Goal: Book appointment/travel/reservation

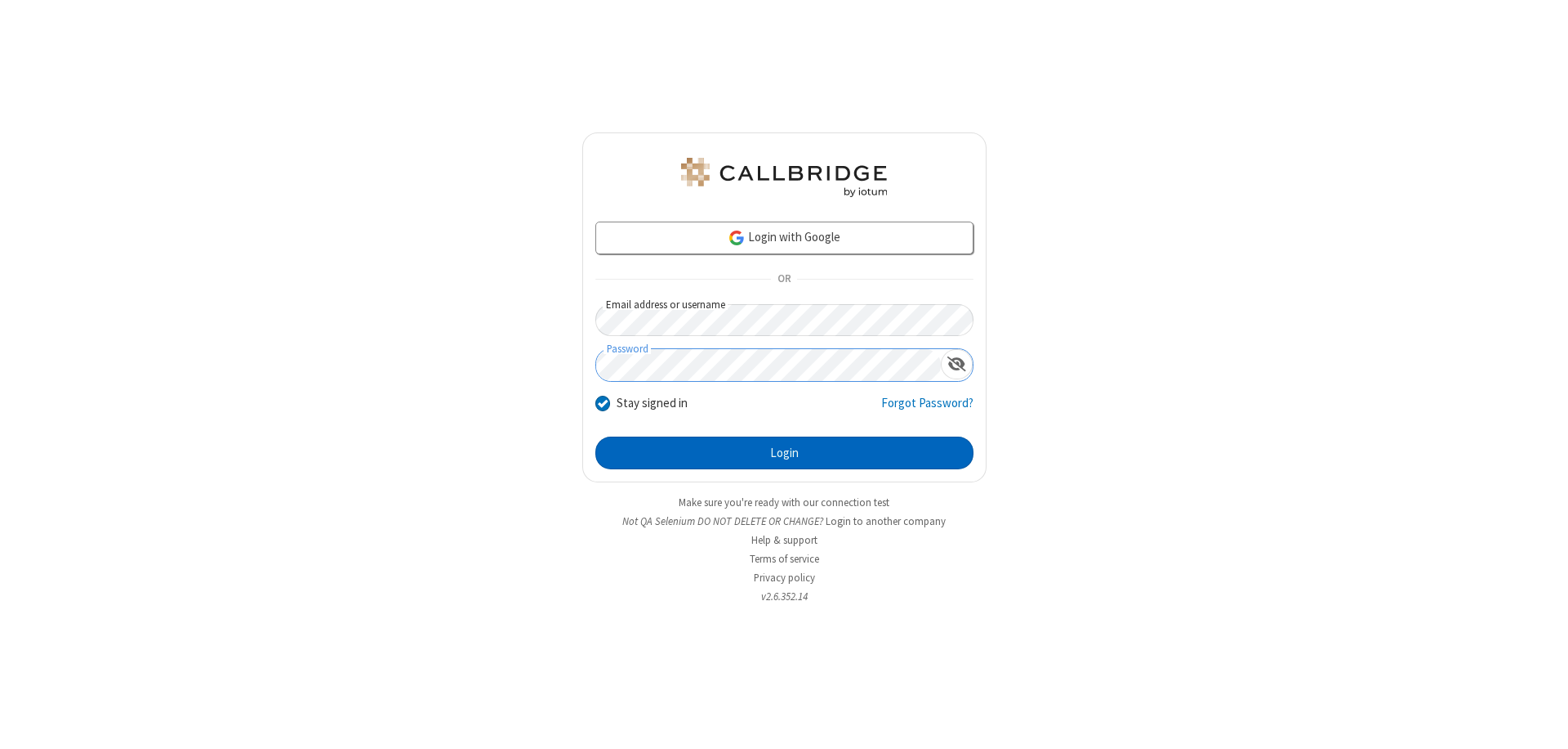
click at [784, 453] on button "Login" at bounding box center [784, 453] width 379 height 33
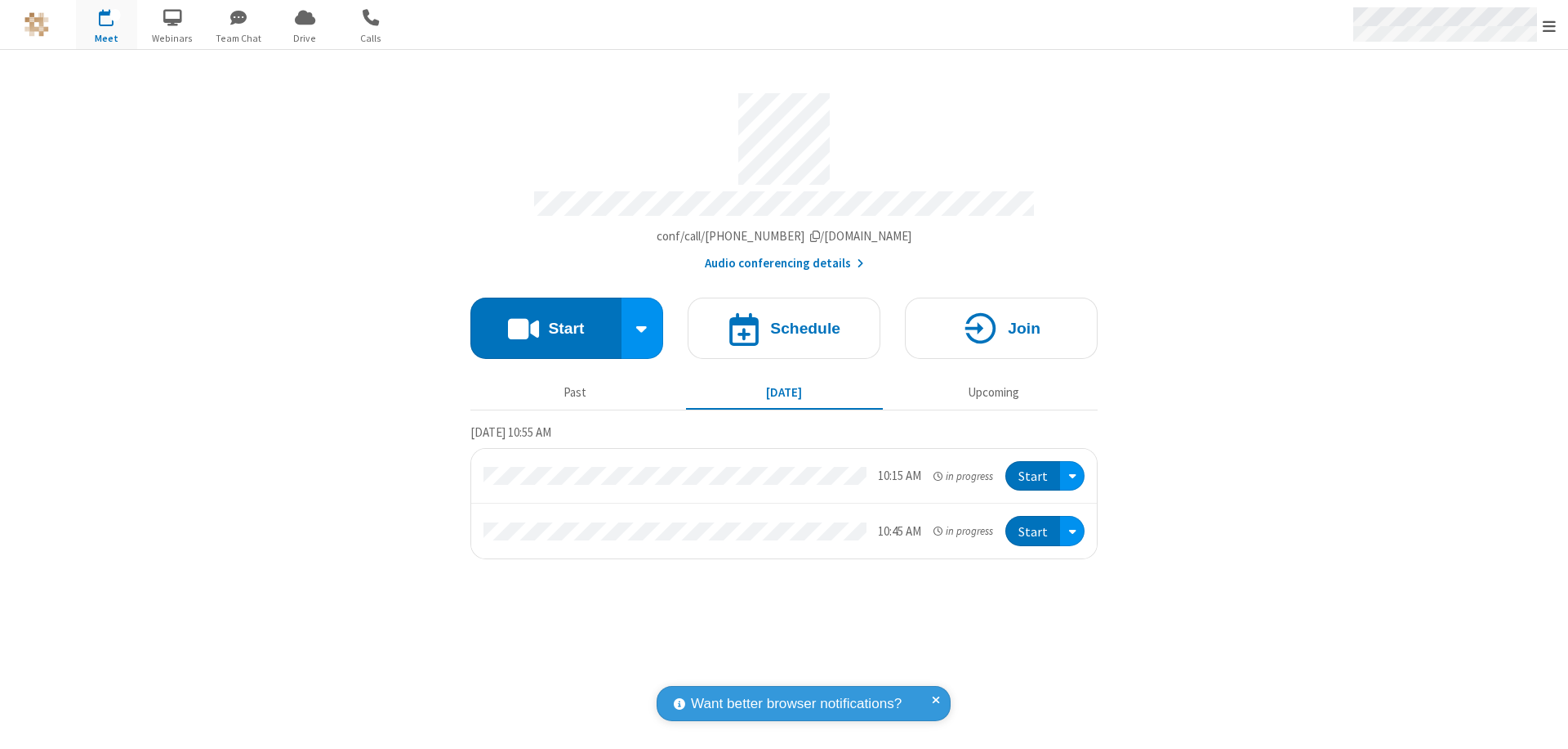
click at [1550, 25] on span "Open menu" at bounding box center [1549, 26] width 13 height 17
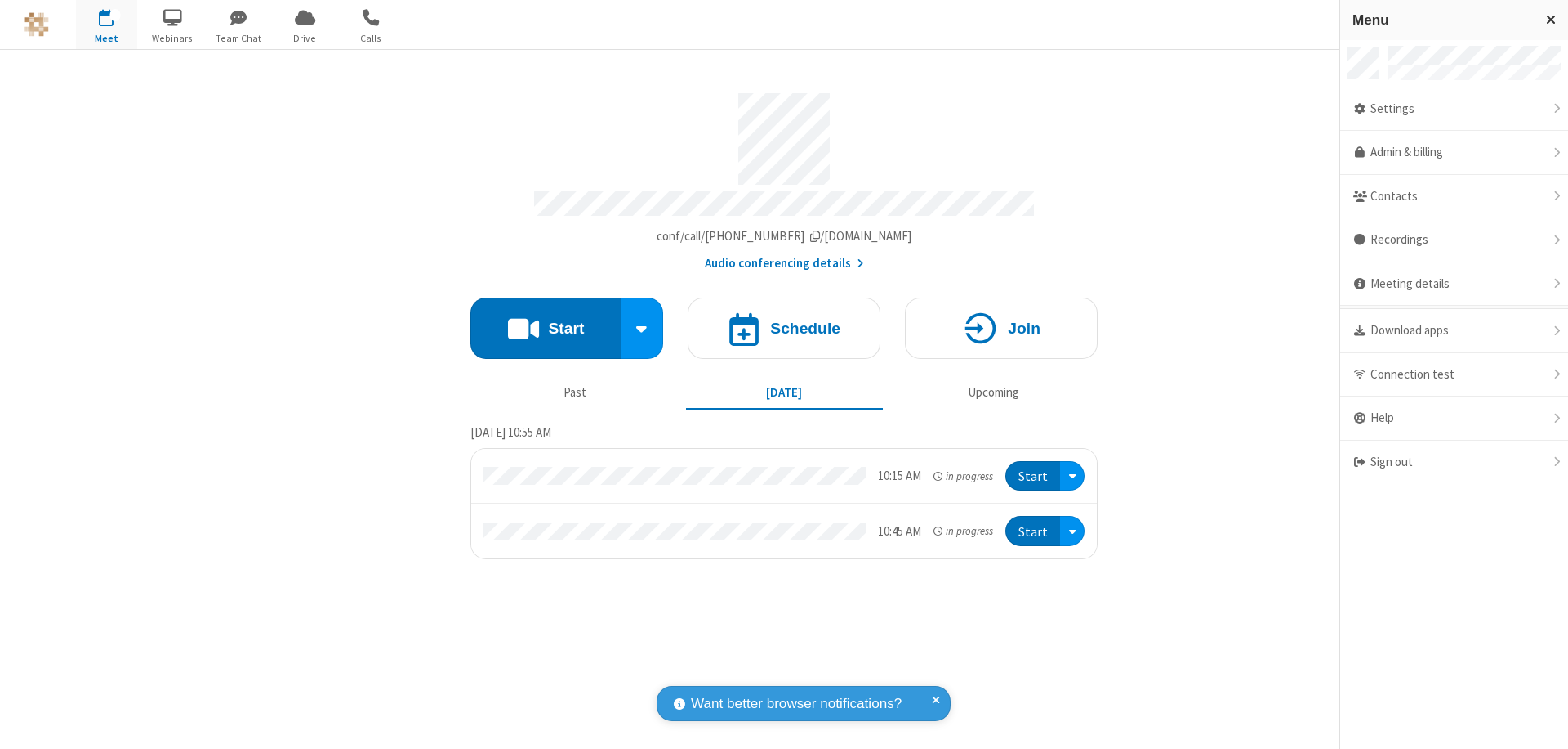
click at [106, 24] on span "button" at bounding box center [106, 17] width 61 height 28
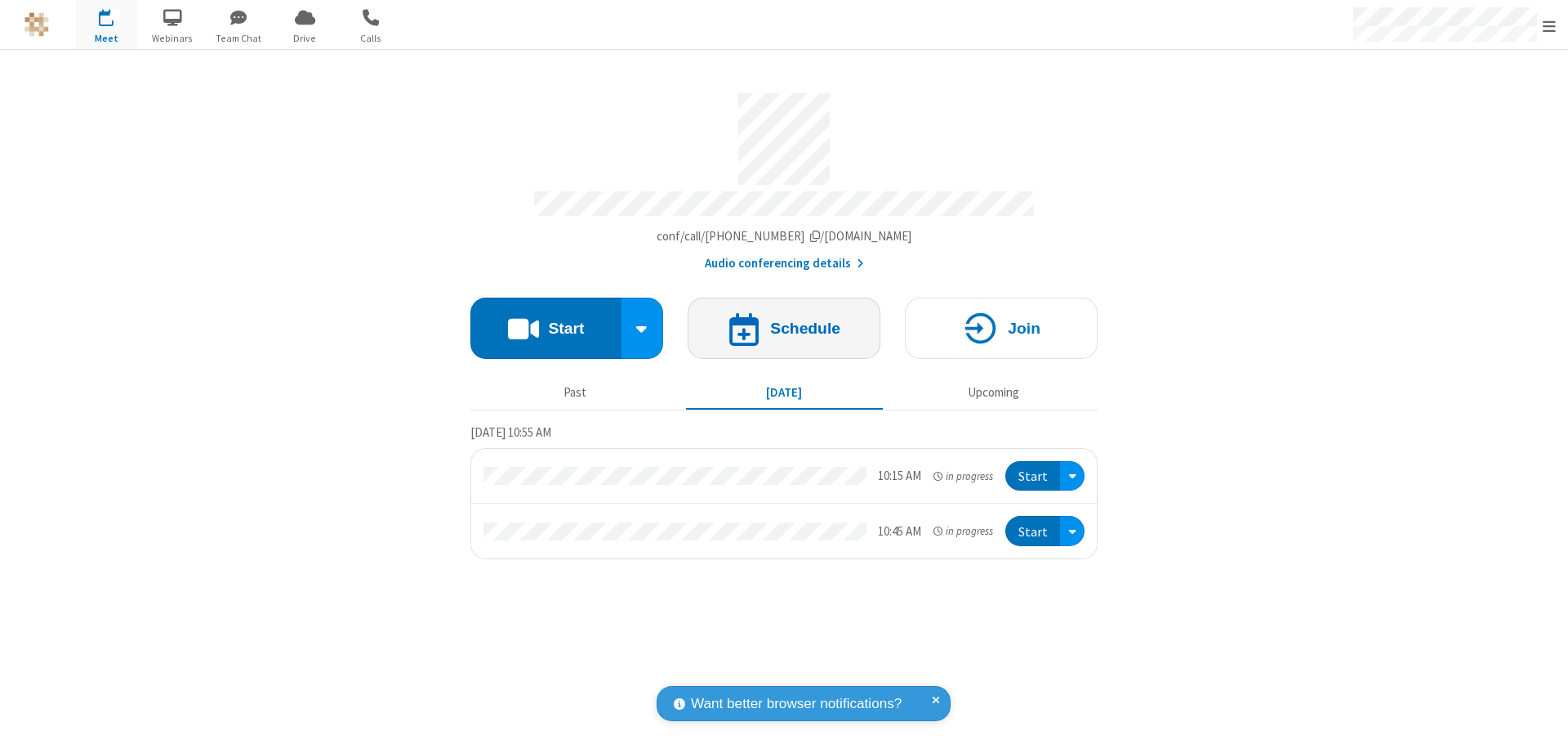
click at [784, 321] on h4 "Schedule" at bounding box center [805, 328] width 70 height 16
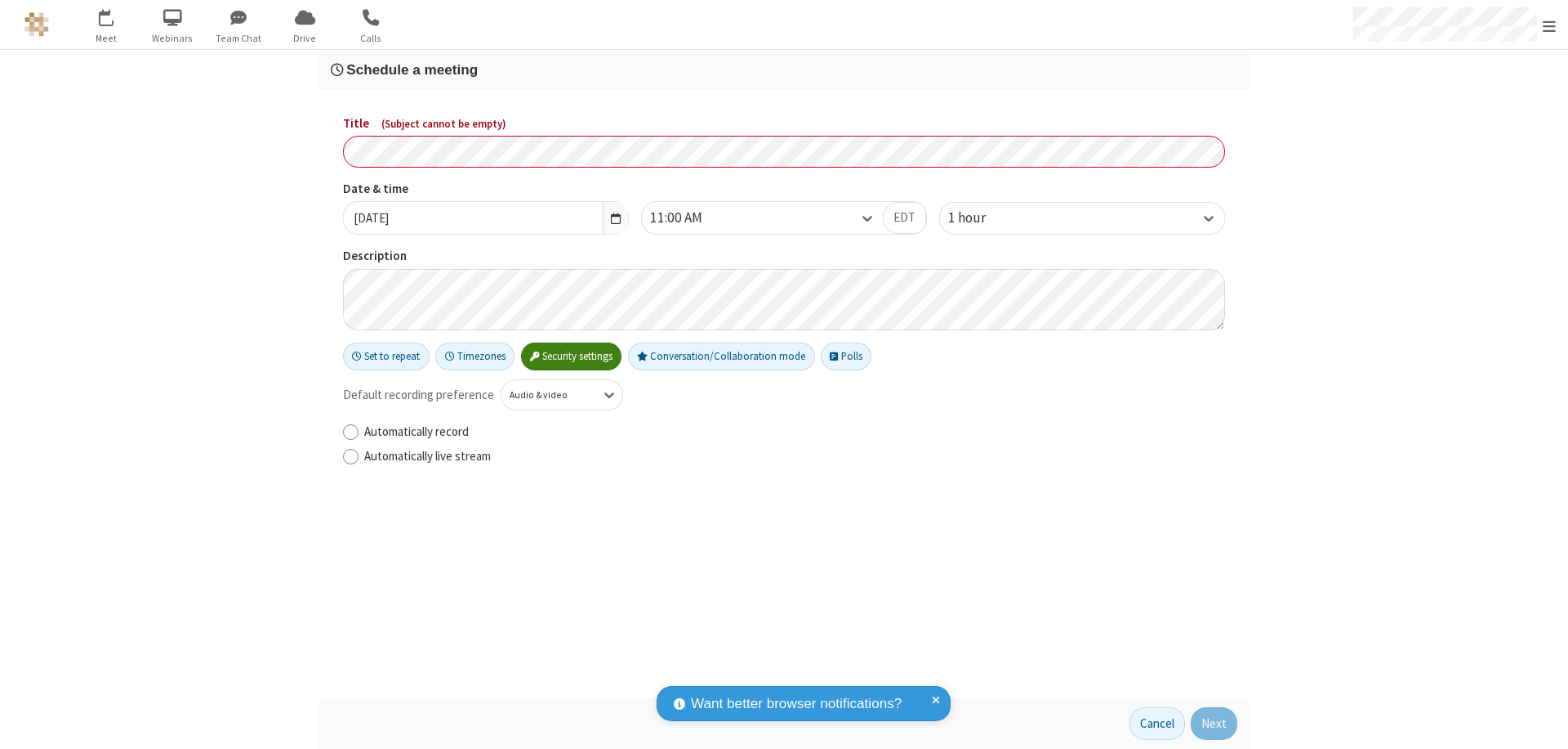
click at [784, 70] on h3 "Schedule a meeting" at bounding box center [784, 70] width 907 height 16
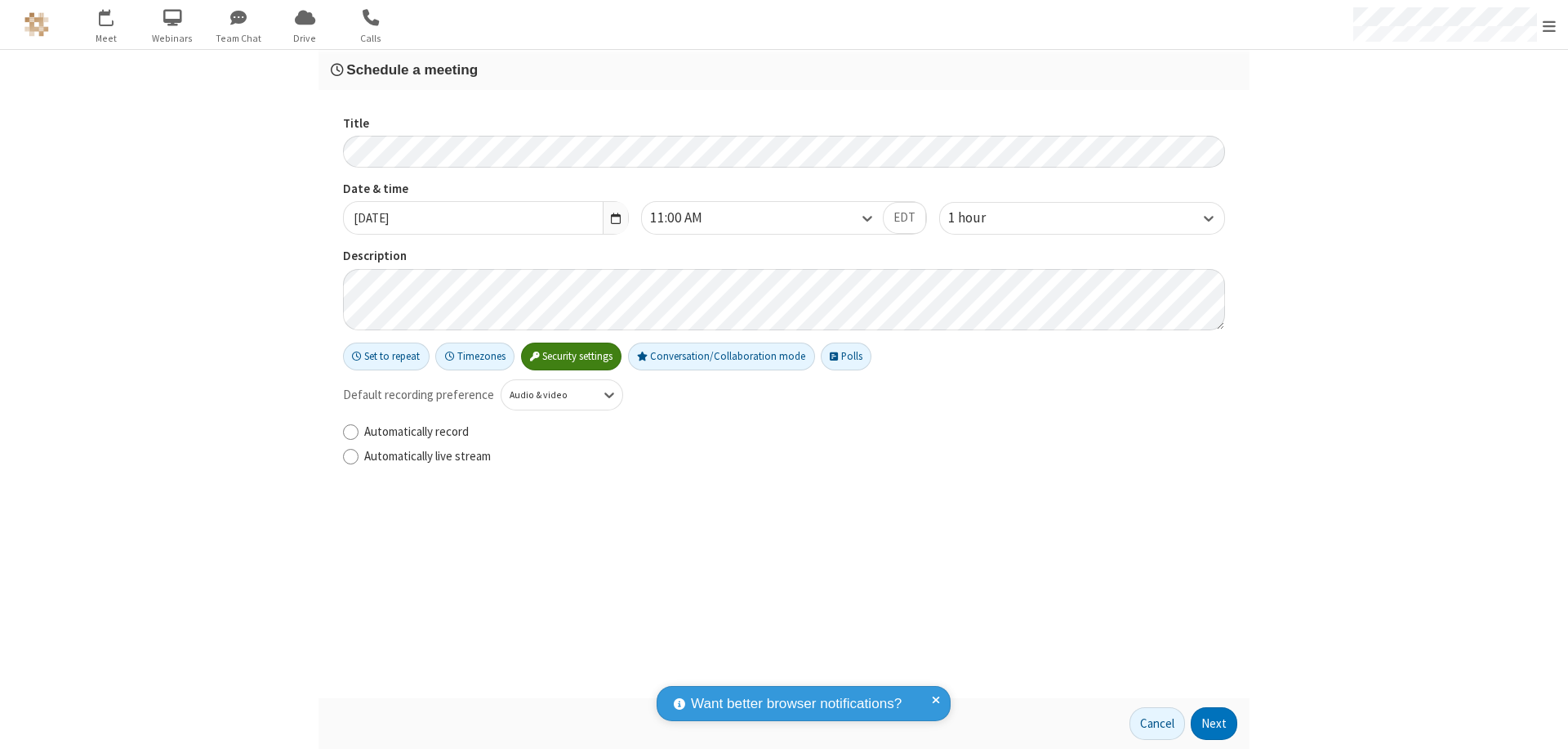
click at [1215, 724] on button "Next" at bounding box center [1215, 724] width 47 height 33
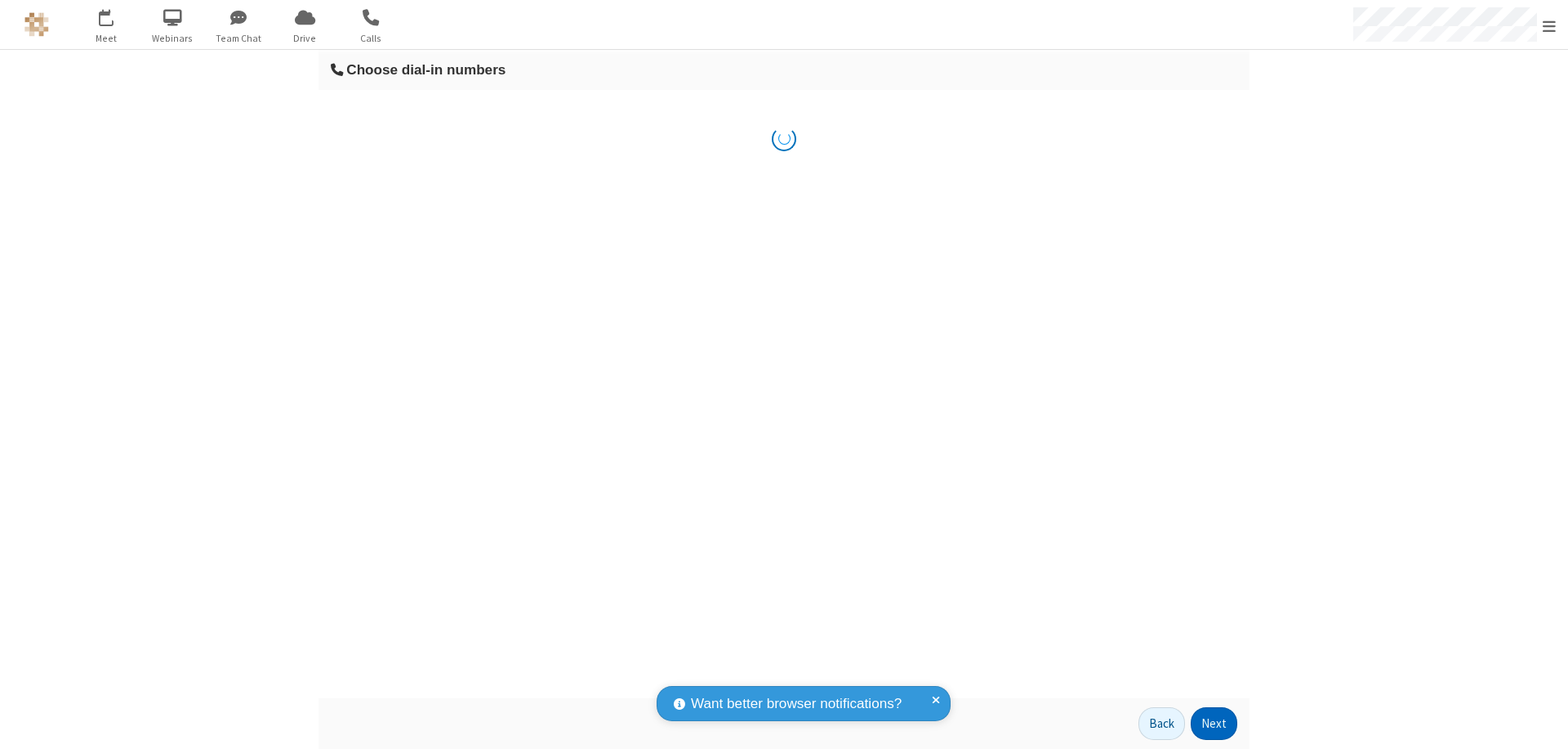
click at [1215, 724] on button "Next" at bounding box center [1215, 724] width 47 height 33
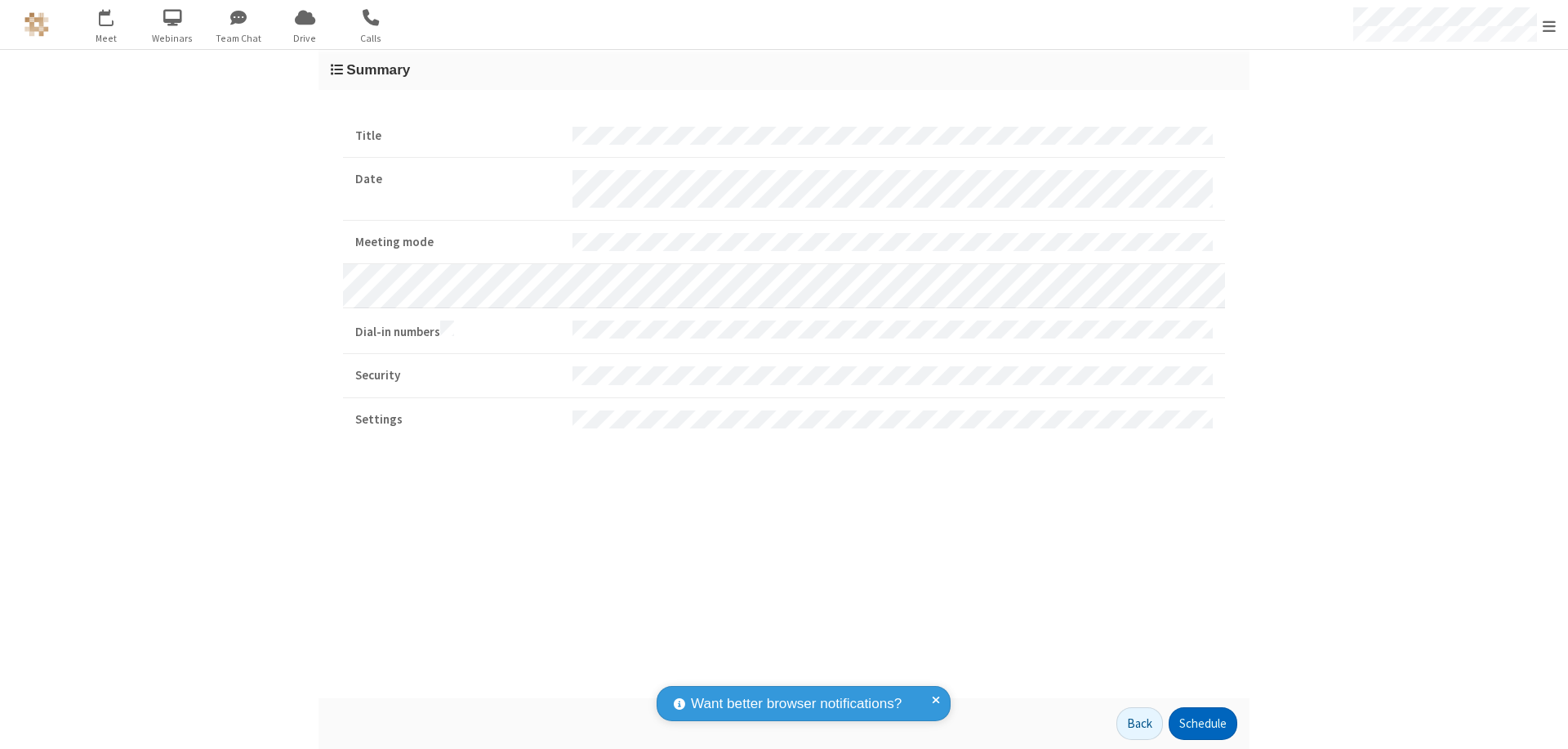
click at [1203, 724] on button "Schedule" at bounding box center [1203, 724] width 69 height 33
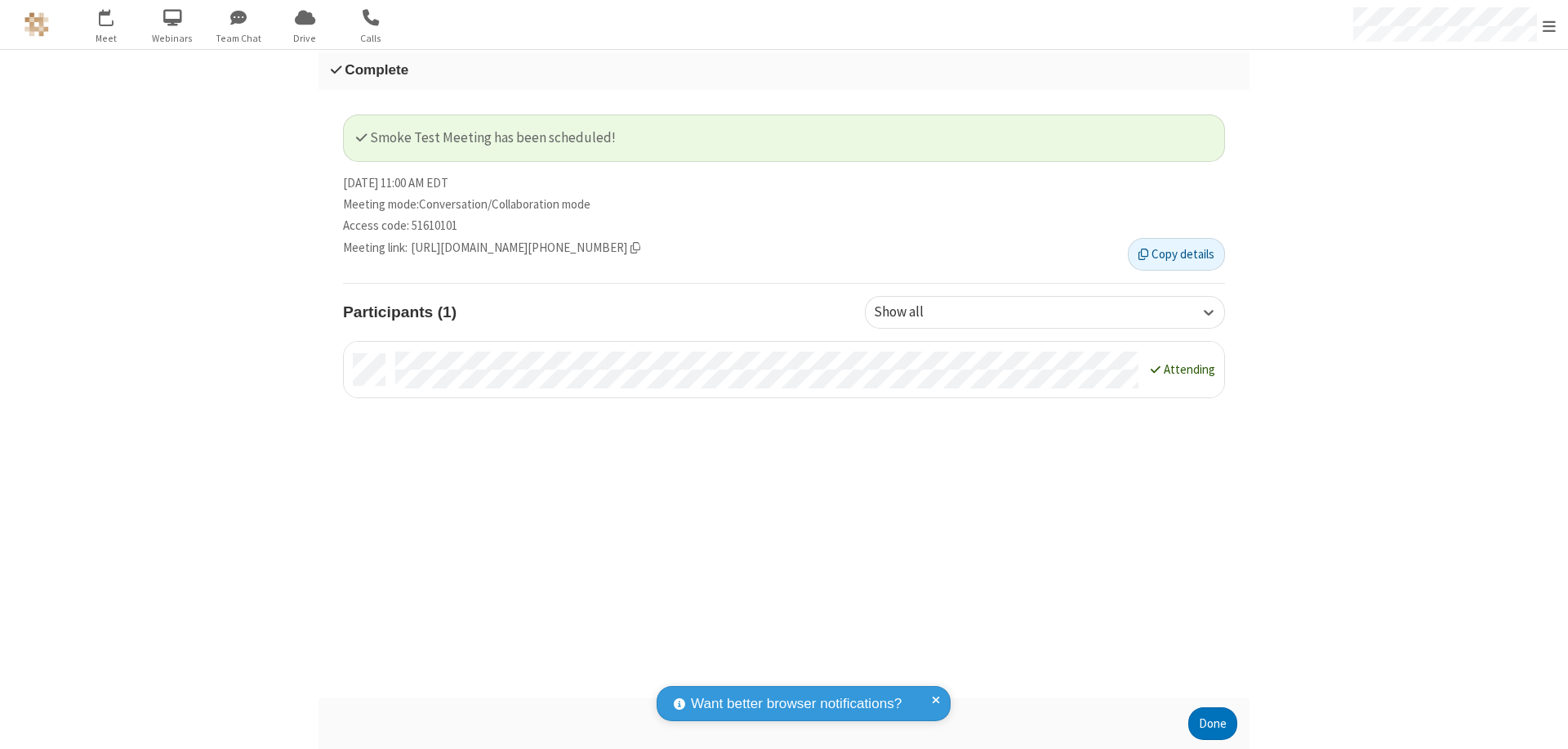
click at [1213, 724] on button "Done" at bounding box center [1213, 724] width 49 height 33
